Goal: Task Accomplishment & Management: Use online tool/utility

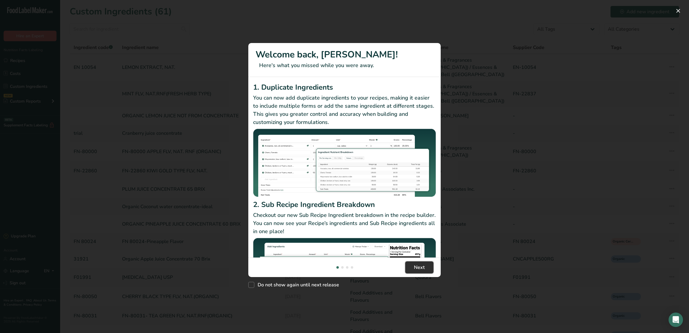
click at [426, 267] on button "Next" at bounding box center [419, 267] width 28 height 12
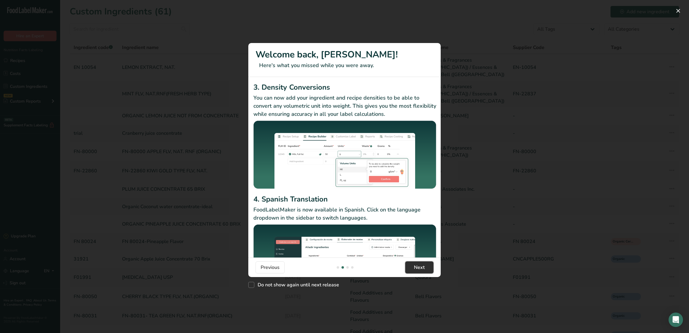
click at [424, 266] on span "Next" at bounding box center [419, 267] width 11 height 7
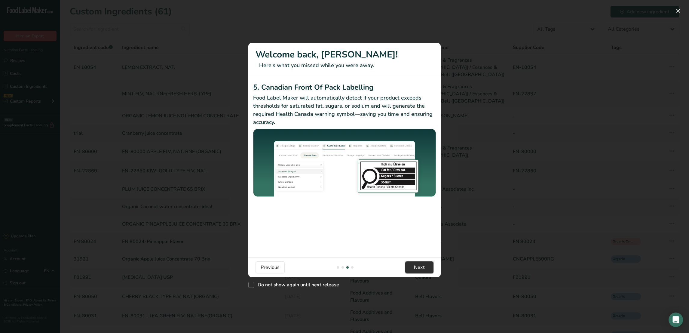
click at [426, 267] on button "Next" at bounding box center [419, 267] width 28 height 12
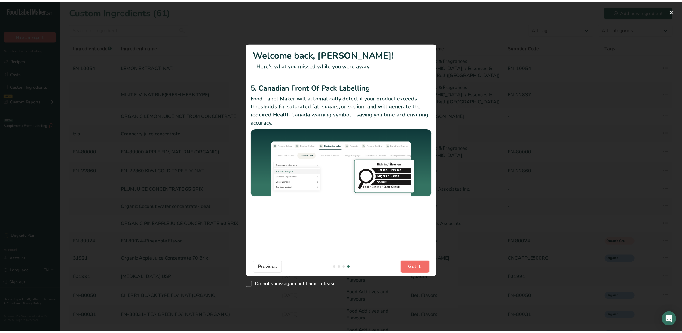
scroll to position [0, 577]
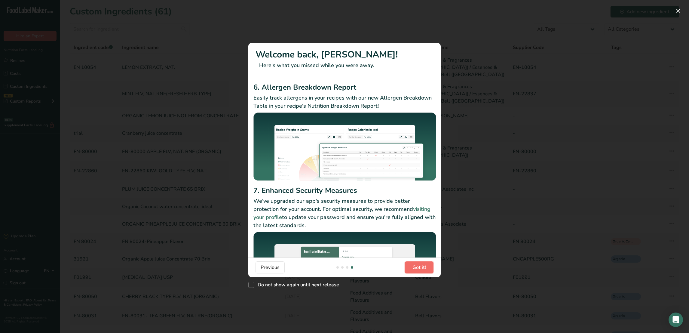
click at [426, 267] on button "Got it!" at bounding box center [419, 267] width 29 height 12
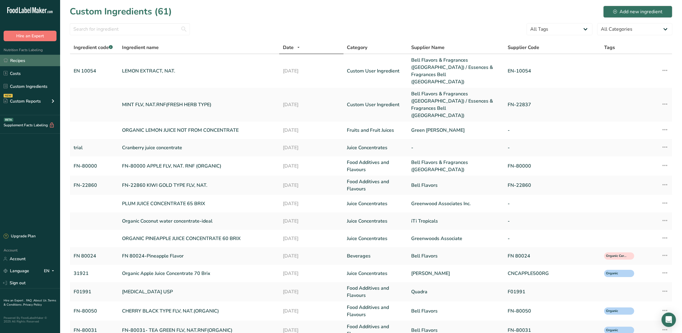
click at [20, 60] on link "Recipes" at bounding box center [30, 60] width 60 height 11
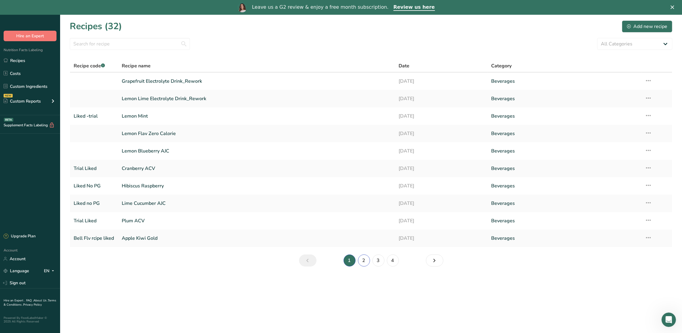
click at [365, 258] on link "2" at bounding box center [364, 260] width 12 height 12
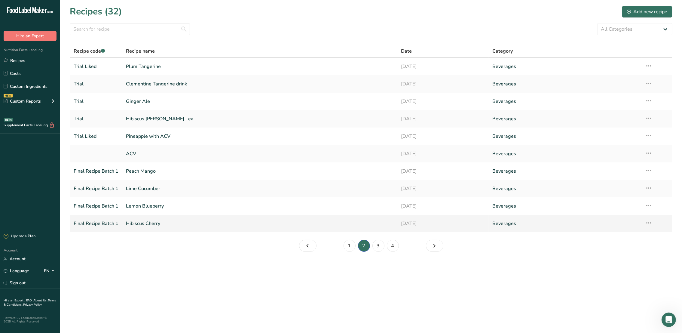
click at [146, 215] on td "Hibiscus Cherry" at bounding box center [259, 223] width 275 height 17
click at [144, 221] on link "Hibiscus Cherry" at bounding box center [259, 223] width 267 height 13
